Goal: Task Accomplishment & Management: Complete application form

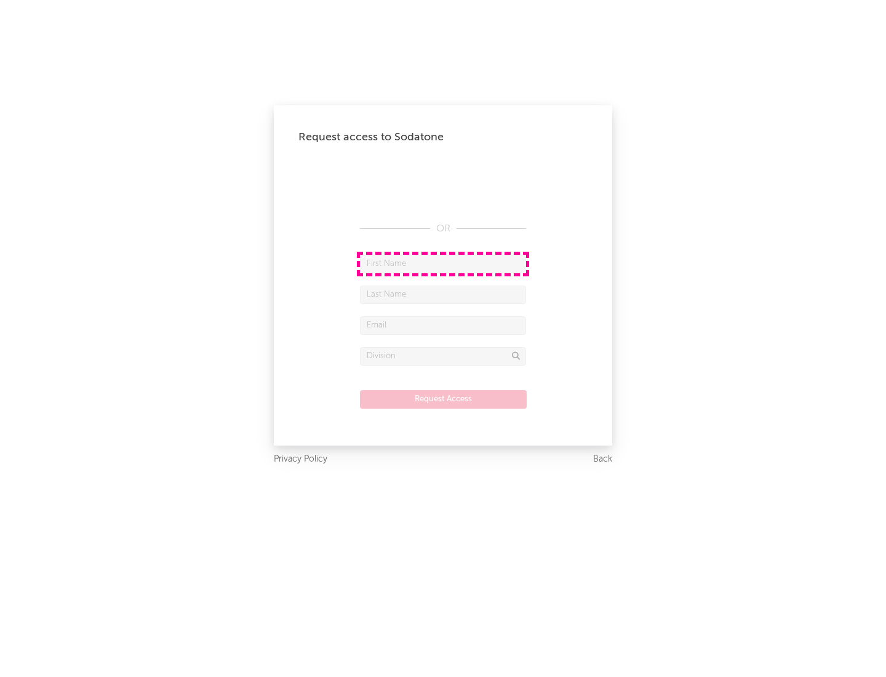
click at [443, 263] on input "text" at bounding box center [443, 264] width 166 height 18
type input "[PERSON_NAME]"
click at [443, 294] on input "text" at bounding box center [443, 295] width 166 height 18
type input "[PERSON_NAME]"
click at [443, 325] on input "text" at bounding box center [443, 325] width 166 height 18
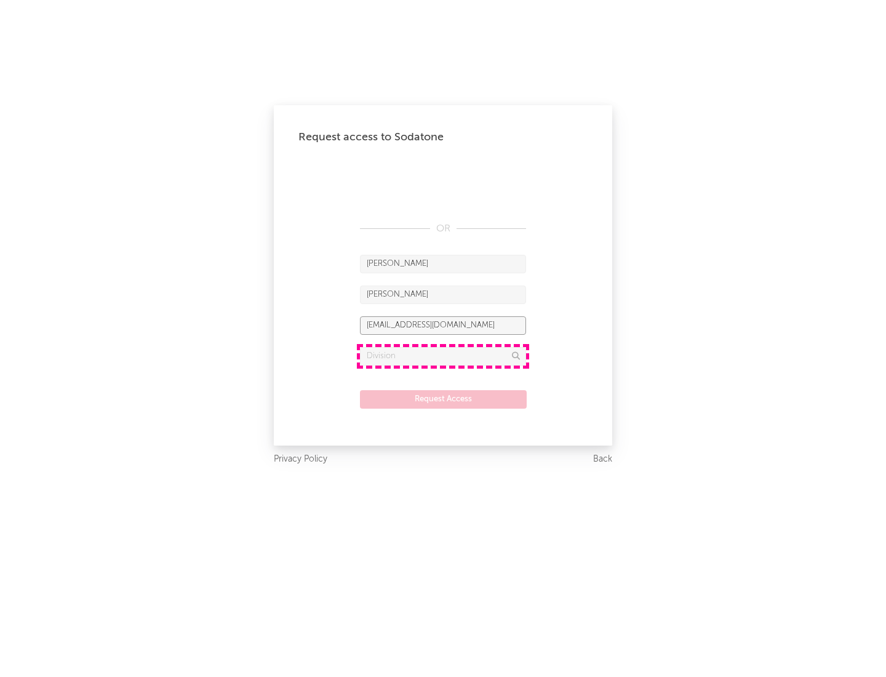
type input "[EMAIL_ADDRESS][DOMAIN_NAME]"
click at [443, 356] on input "text" at bounding box center [443, 356] width 166 height 18
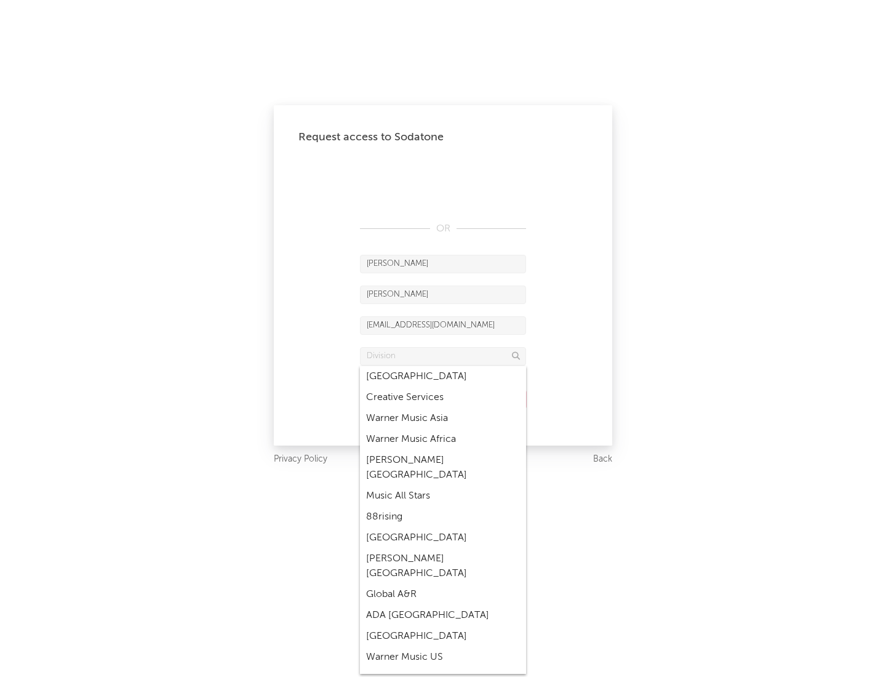
click at [443, 486] on div "Music All Stars" at bounding box center [443, 496] width 166 height 21
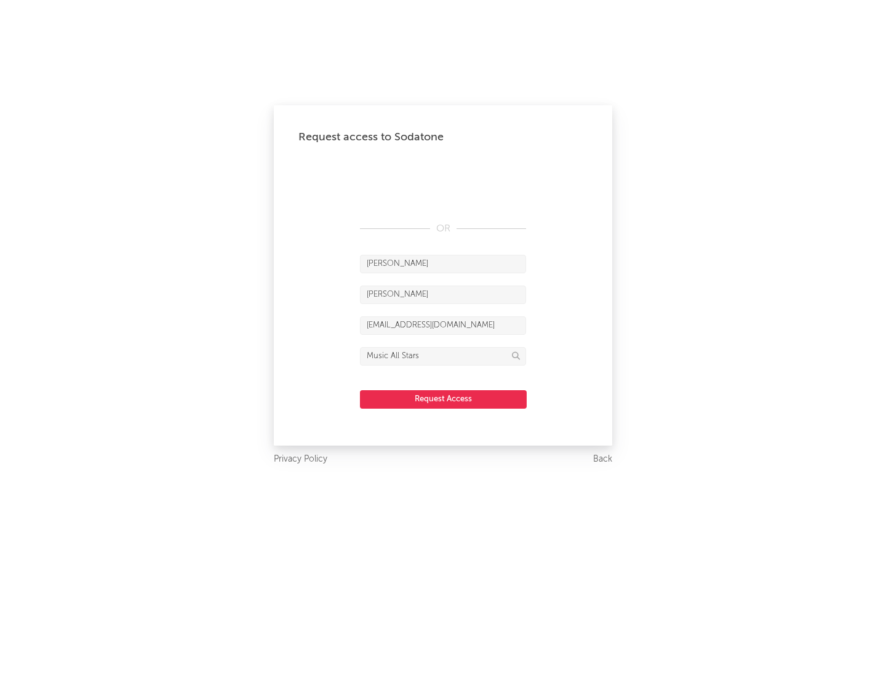
type input "Music All Stars"
click at [443, 399] on button "Request Access" at bounding box center [443, 399] width 167 height 18
